Goal: Obtain resource: Download file/media

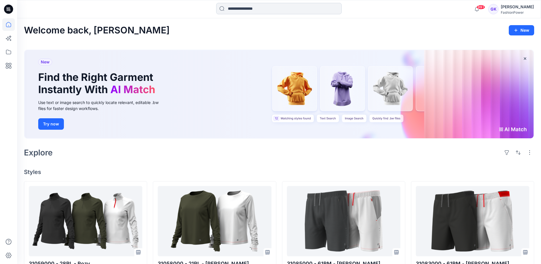
click at [303, 7] on input at bounding box center [278, 8] width 125 height 11
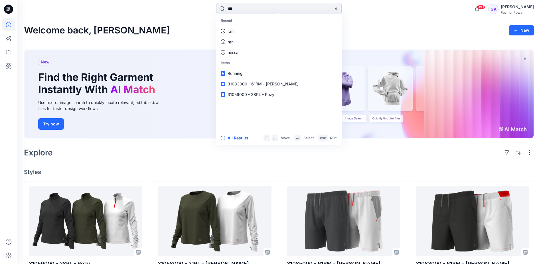
type input "****"
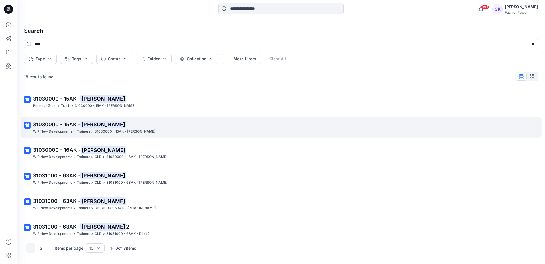
click at [50, 123] on span "31030000 - 15AK -" at bounding box center [56, 124] width 47 height 6
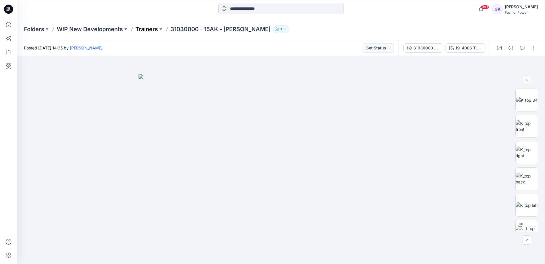
click at [145, 27] on p "Trainers" at bounding box center [146, 29] width 23 height 8
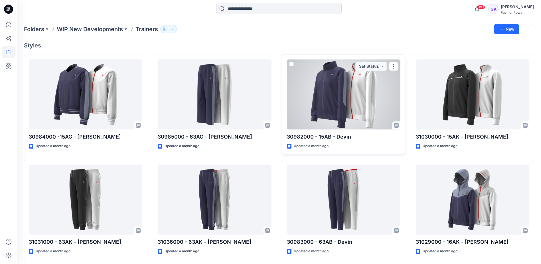
scroll to position [51, 0]
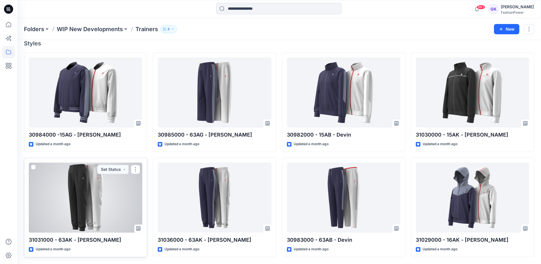
click at [62, 203] on div at bounding box center [86, 197] width 114 height 70
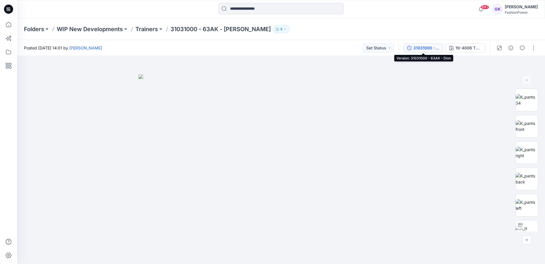
click at [422, 46] on div "31031000 - 63AK - Dion" at bounding box center [427, 48] width 26 height 6
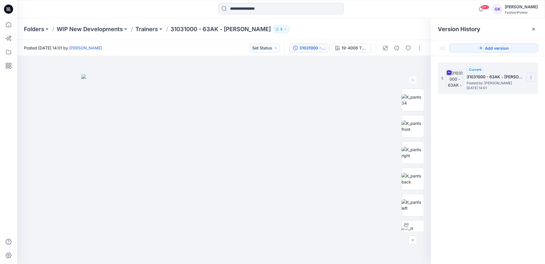
click at [532, 74] on section at bounding box center [530, 76] width 9 height 9
click at [510, 88] on span "Download Source BW File" at bounding box center [503, 88] width 48 height 7
click at [143, 29] on p "Trainers" at bounding box center [146, 29] width 23 height 8
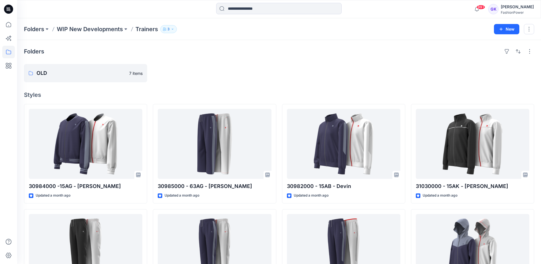
click at [194, 61] on div "Folders OLD 7 items Styles 30984000 -15AG - Dana Updated a month ago 31031000 -…" at bounding box center [279, 177] width 524 height 275
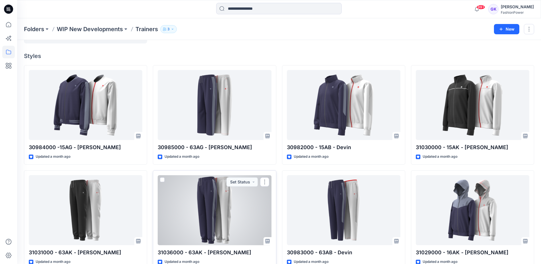
scroll to position [51, 0]
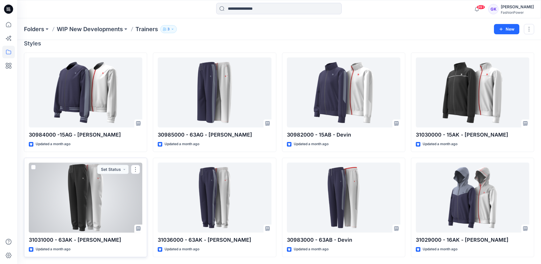
click at [94, 179] on div at bounding box center [86, 197] width 114 height 70
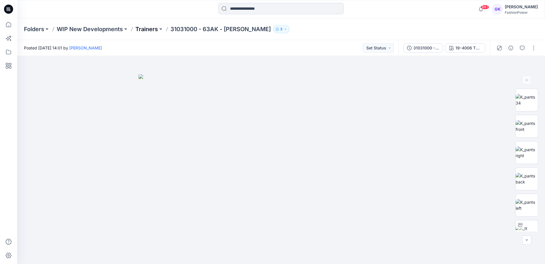
click at [150, 29] on p "Trainers" at bounding box center [146, 29] width 23 height 8
